Goal: Answer question/provide support: Answer question/provide support

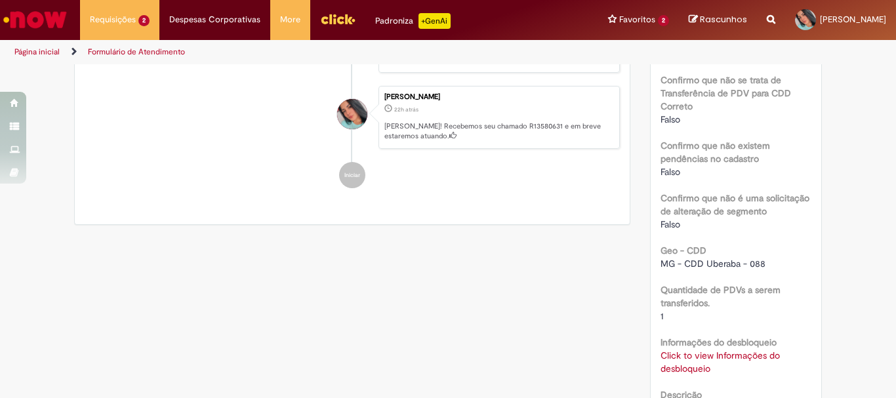
scroll to position [525, 0]
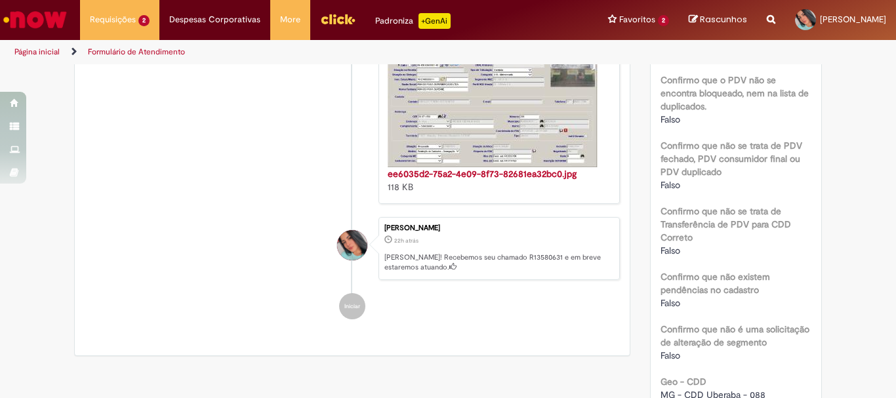
click at [462, 157] on img "Histórico de tíquete" at bounding box center [493, 107] width 210 height 120
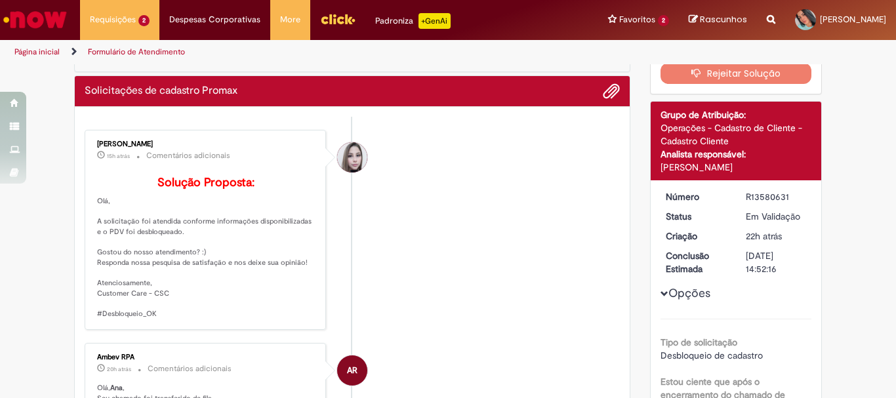
scroll to position [0, 0]
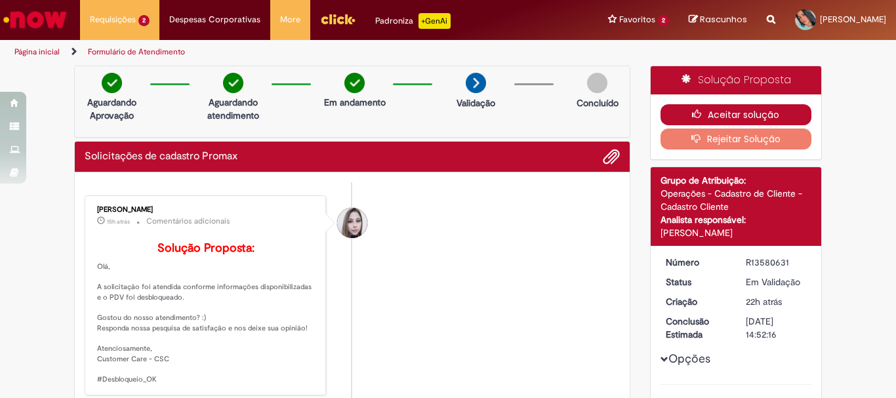
click at [737, 116] on button "Aceitar solução" at bounding box center [735, 114] width 151 height 21
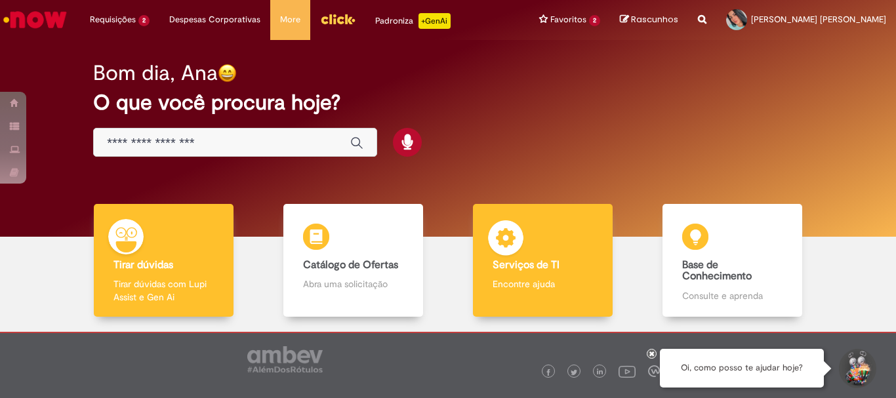
click at [544, 245] on div "Serviços de TI Serviços de TI Encontre ajuda" at bounding box center [542, 260] width 139 height 113
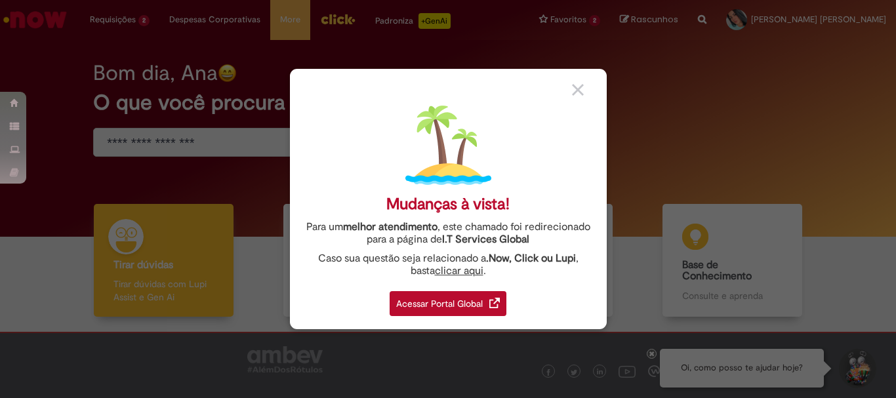
click at [391, 296] on div "Acessar Portal Global" at bounding box center [447, 303] width 117 height 25
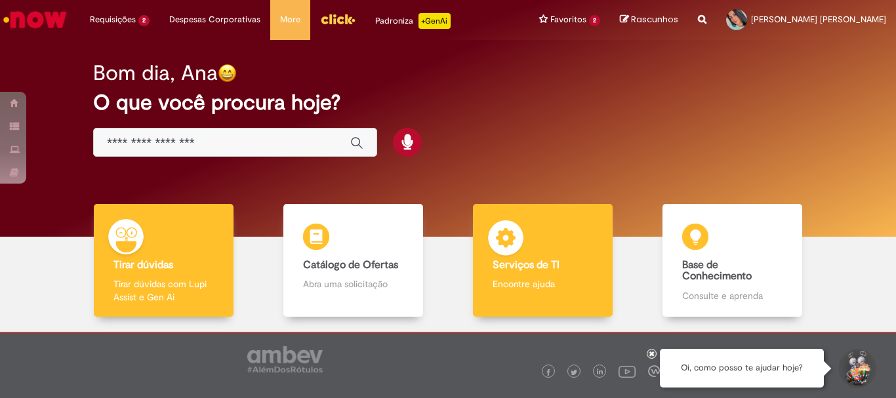
click at [530, 274] on div "Serviços de TI Serviços de TI Encontre ajuda" at bounding box center [542, 260] width 139 height 113
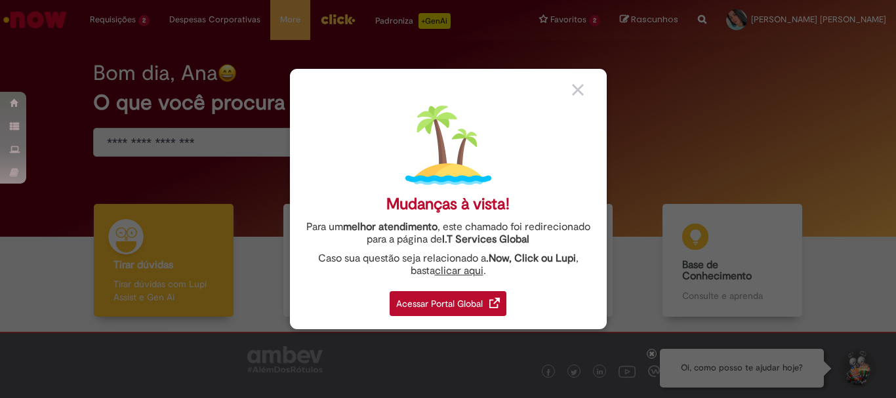
click at [468, 302] on div "Acessar Portal Global" at bounding box center [447, 303] width 117 height 25
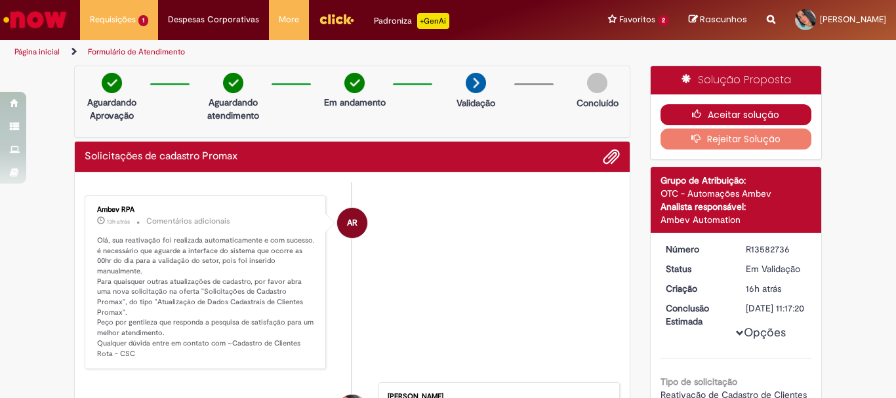
click at [738, 110] on button "Aceitar solução" at bounding box center [735, 114] width 151 height 21
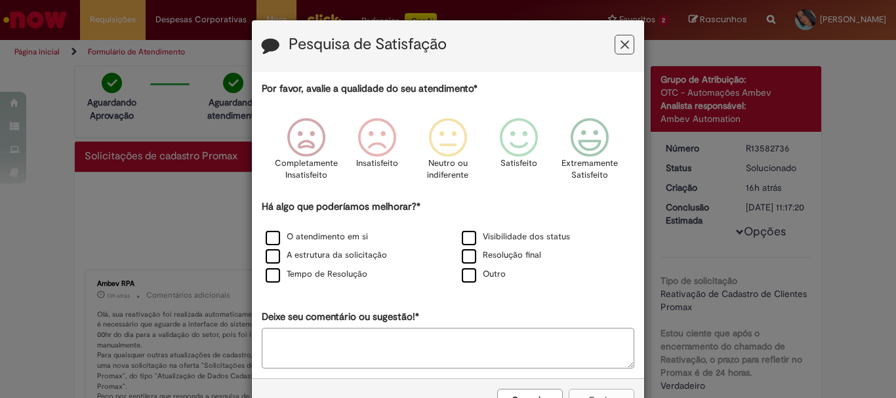
click at [620, 50] on icon "Feedback" at bounding box center [624, 45] width 9 height 14
